Goal: Task Accomplishment & Management: Complete application form

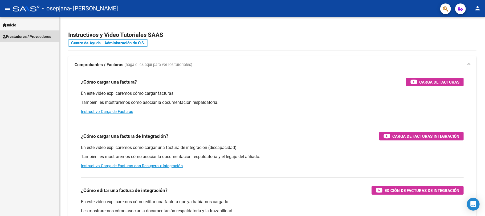
click at [30, 34] on span "Prestadores / Proveedores" at bounding box center [27, 37] width 49 height 6
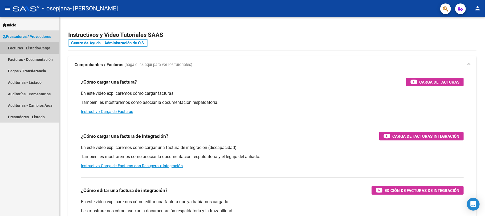
click at [32, 43] on link "Facturas - Listado/Carga" at bounding box center [29, 47] width 59 height 11
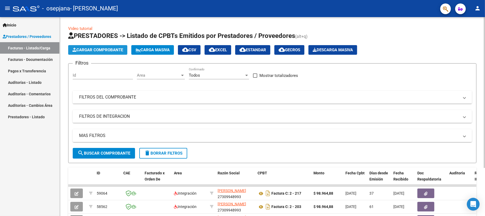
click at [92, 53] on button "Cargar Comprobante" at bounding box center [97, 50] width 59 height 10
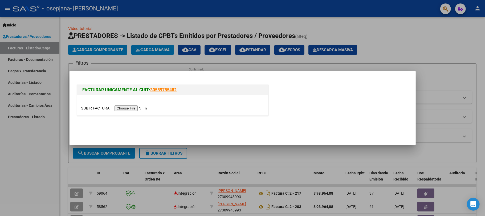
click at [127, 107] on input "file" at bounding box center [114, 108] width 67 height 6
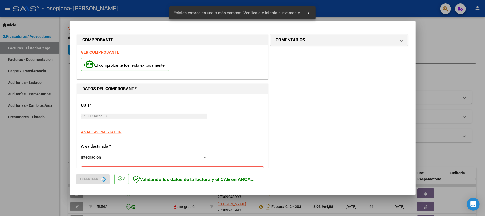
scroll to position [106, 0]
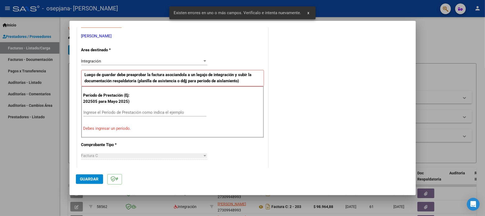
click at [114, 111] on input "Ingrese el Período de Prestación como indica el ejemplo" at bounding box center [144, 112] width 123 height 5
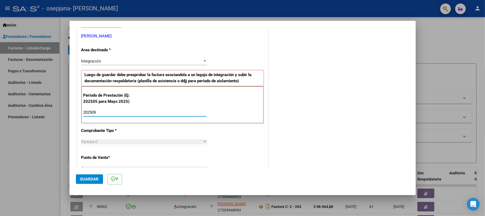
type input "202509"
click at [114, 148] on div "Factura C Seleccionar Tipo" at bounding box center [144, 144] width 126 height 13
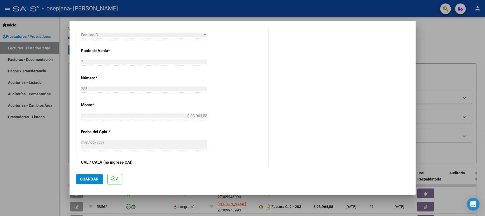
scroll to position [284, 0]
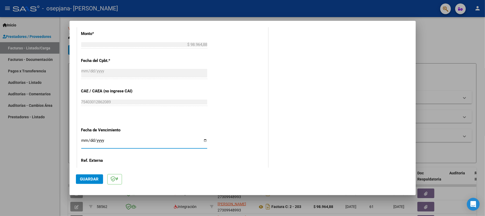
click at [85, 142] on input "Ingresar la fecha" at bounding box center [144, 142] width 126 height 9
type input "[DATE]"
click at [135, 160] on div "CUIT * 27-30994899-3 Ingresar CUIT ANALISIS PRESTADOR [PERSON_NAME] [PERSON_NAM…" at bounding box center [172, 10] width 191 height 401
click at [81, 177] on span "Guardar" at bounding box center [89, 178] width 19 height 5
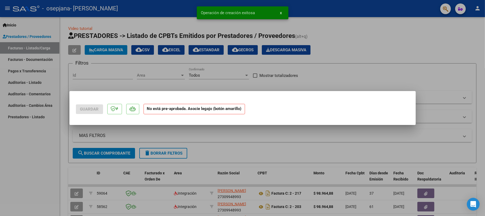
scroll to position [0, 0]
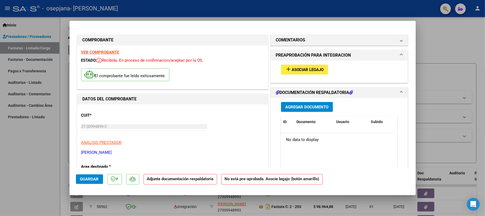
click at [320, 112] on div "Agregar Documento ID Documento Usuario Subido Acción No data to display 0 total…" at bounding box center [339, 151] width 125 height 106
click at [320, 109] on span "Agregar Documento" at bounding box center [306, 106] width 43 height 5
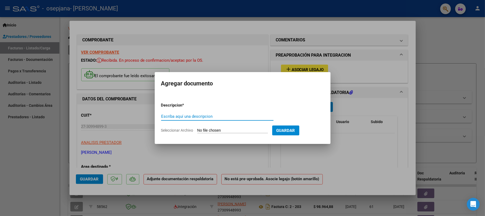
click at [204, 114] on input "Escriba aquí una descripcion" at bounding box center [217, 116] width 112 height 5
type input "planilla"
click at [216, 128] on input "Seleccionar Archivo" at bounding box center [232, 130] width 71 height 5
type input "C:\fakepath\CamScanner [DATE] 17.00.pdf"
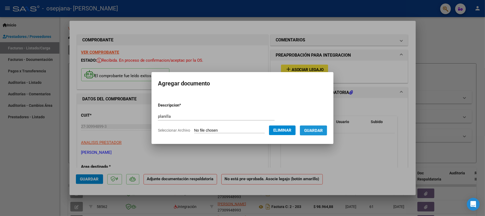
click at [318, 132] on span "Guardar" at bounding box center [313, 130] width 19 height 5
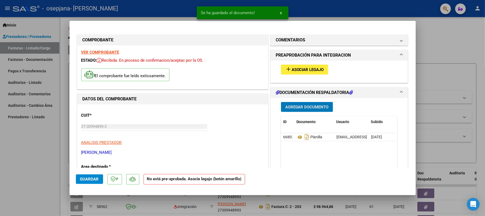
click at [315, 105] on span "Agregar Documento" at bounding box center [306, 106] width 43 height 5
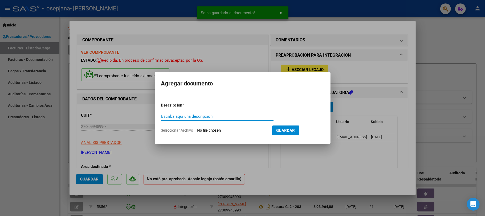
click at [216, 115] on input "Escriba aquí una descripcion" at bounding box center [217, 116] width 112 height 5
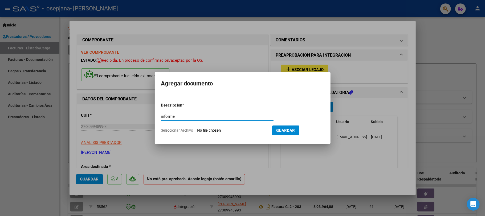
type input "informe"
click at [216, 126] on form "Descripcion * informe Escriba aquí una descripcion Seleccionar Archivo Guardar" at bounding box center [242, 117] width 163 height 39
click at [221, 130] on input "Seleccionar Archivo" at bounding box center [232, 130] width 71 height 5
type input "C:\fakepath\informe mensula centurion psicopedagogia septiembre .pdf"
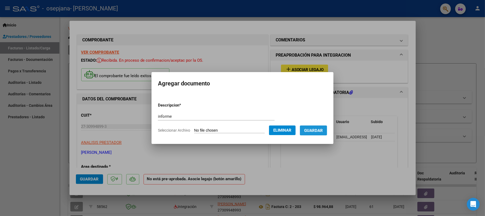
click at [323, 129] on span "Guardar" at bounding box center [313, 130] width 19 height 5
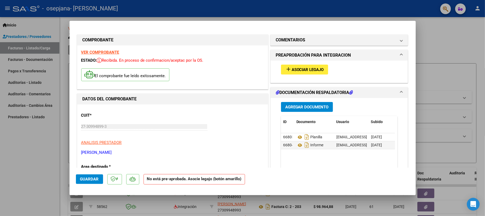
click at [86, 187] on mat-dialog-actions "Guardar No está pre-aprobada. Asocie legajo (botón amarillo)" at bounding box center [243, 177] width 334 height 21
click at [86, 182] on button "Guardar" at bounding box center [89, 179] width 27 height 10
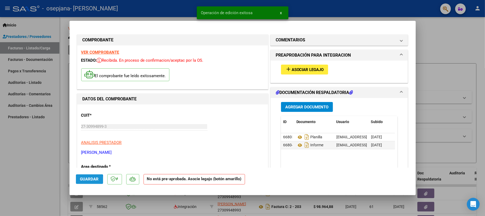
click at [86, 182] on button "Guardar" at bounding box center [89, 179] width 27 height 10
click at [1, 153] on div at bounding box center [242, 108] width 485 height 216
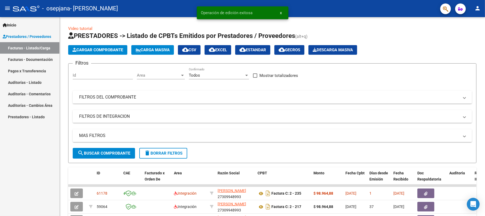
click at [481, 10] on mat-icon "person" at bounding box center [478, 8] width 6 height 6
click at [461, 34] on button "exit_to_app Salir" at bounding box center [467, 35] width 33 height 13
